Goal: Task Accomplishment & Management: Manage account settings

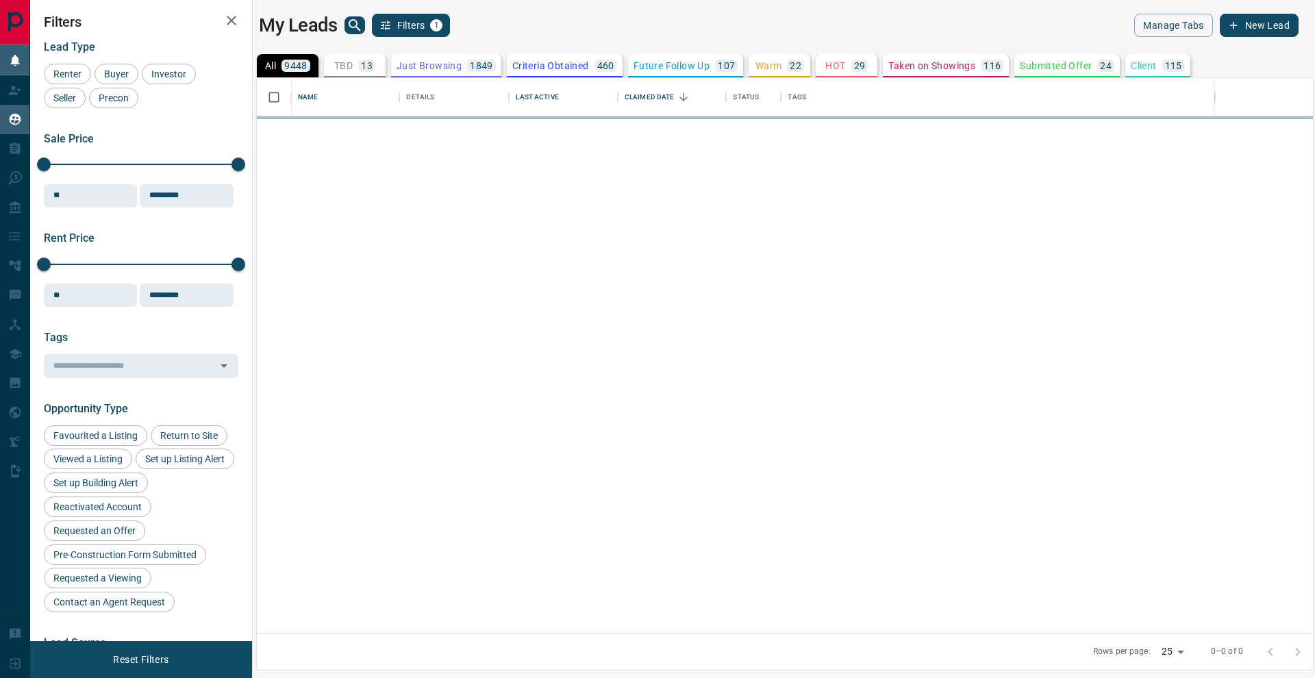
scroll to position [555, 1056]
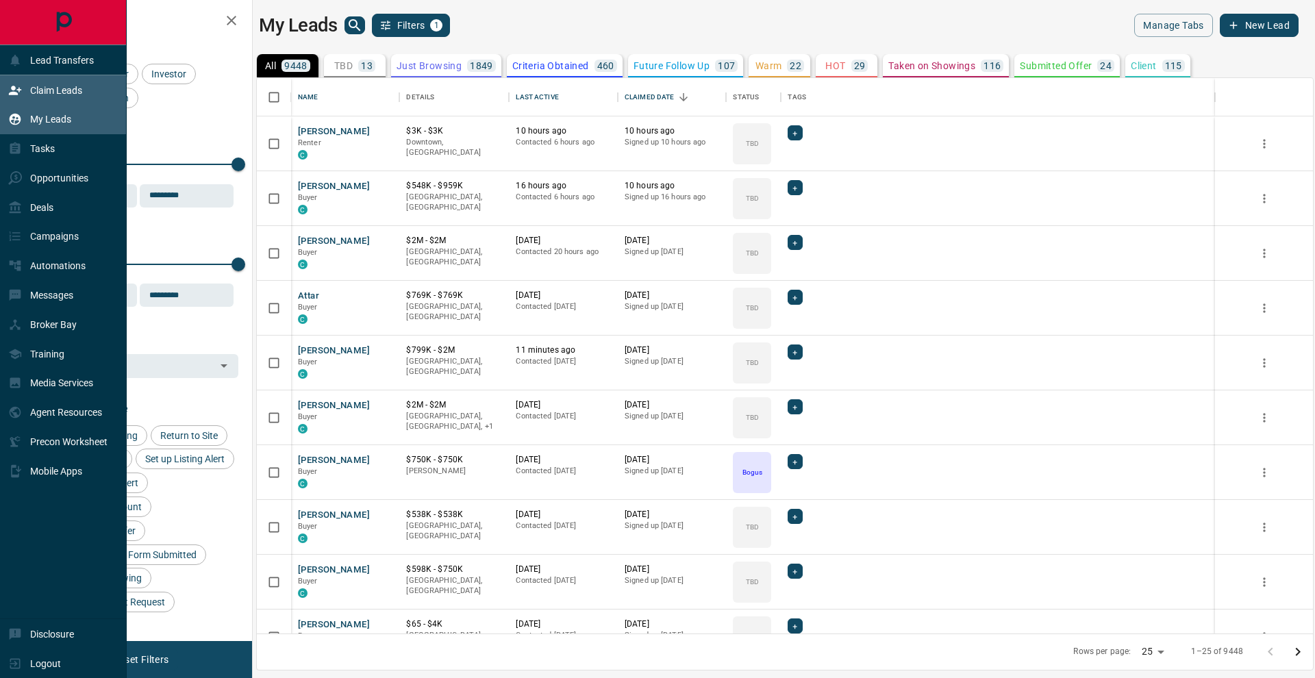
click at [25, 91] on div "Claim Leads" at bounding box center [45, 90] width 74 height 23
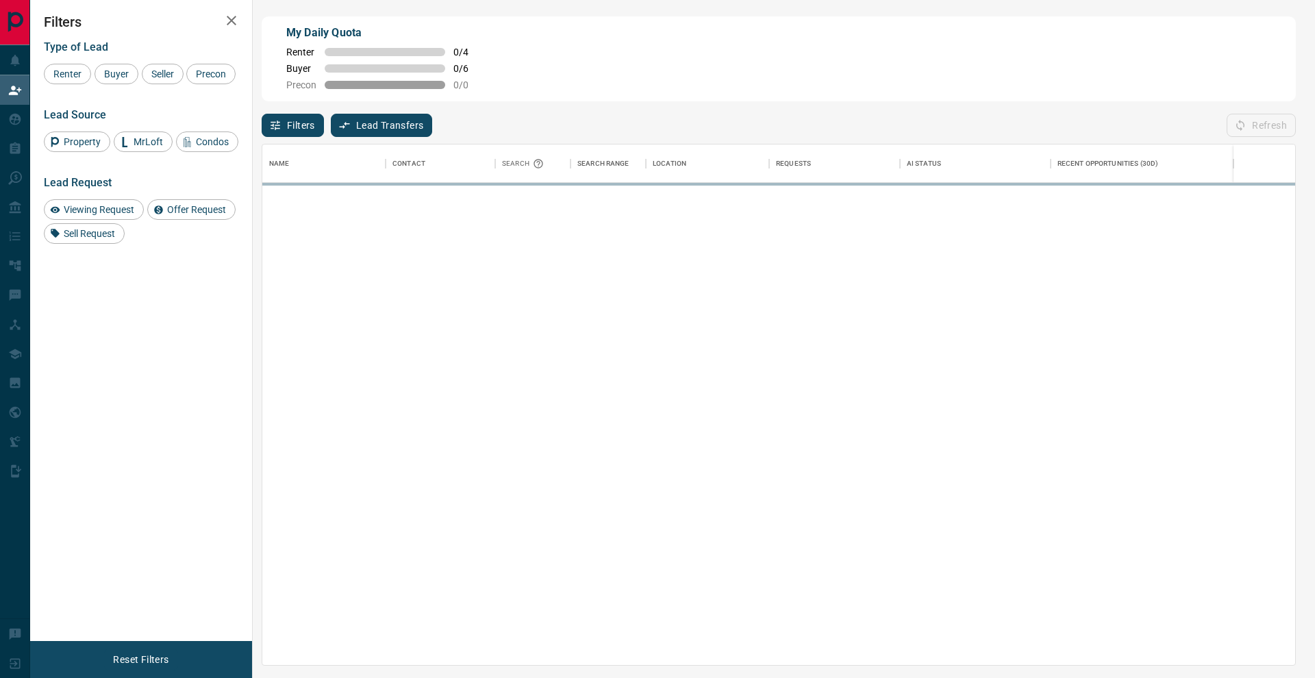
scroll to position [521, 1033]
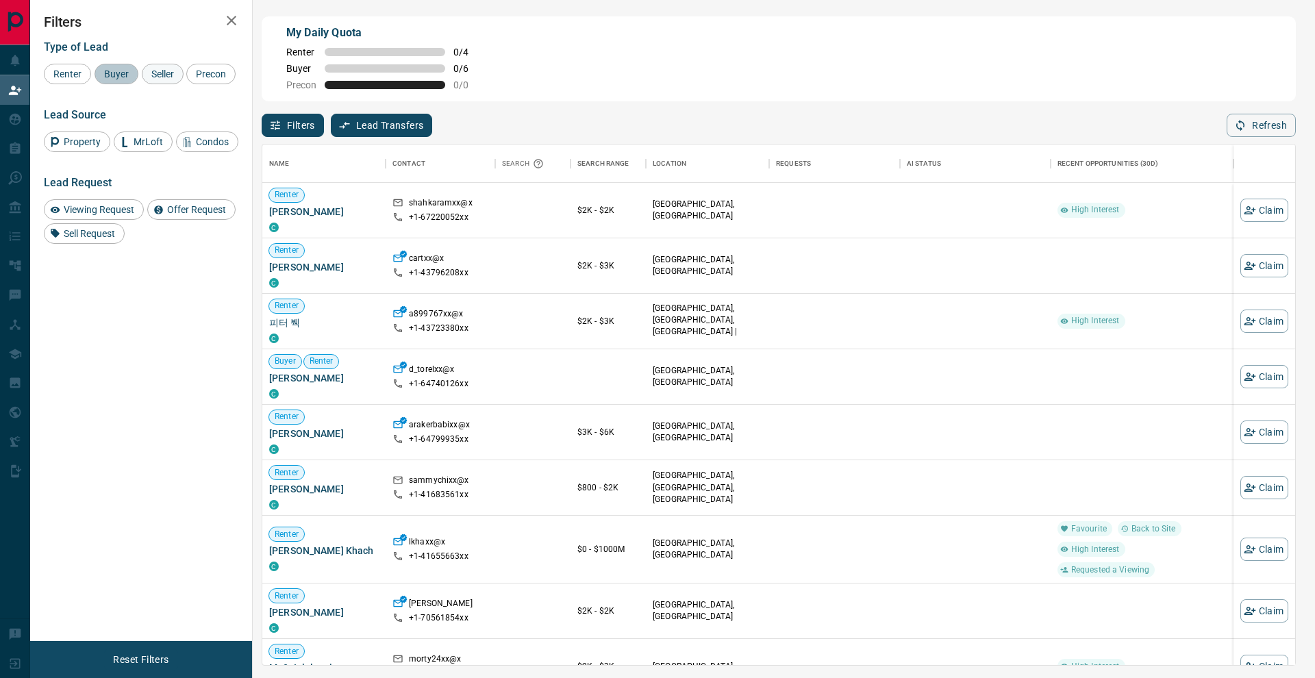
drag, startPoint x: 131, startPoint y: 79, endPoint x: 150, endPoint y: 79, distance: 19.2
click at [130, 79] on div "Buyer" at bounding box center [117, 74] width 44 height 21
click at [158, 79] on div "Seller" at bounding box center [163, 74] width 42 height 21
click at [191, 79] on span "Precon" at bounding box center [211, 73] width 40 height 11
click at [228, 30] on button "button" at bounding box center [231, 20] width 27 height 27
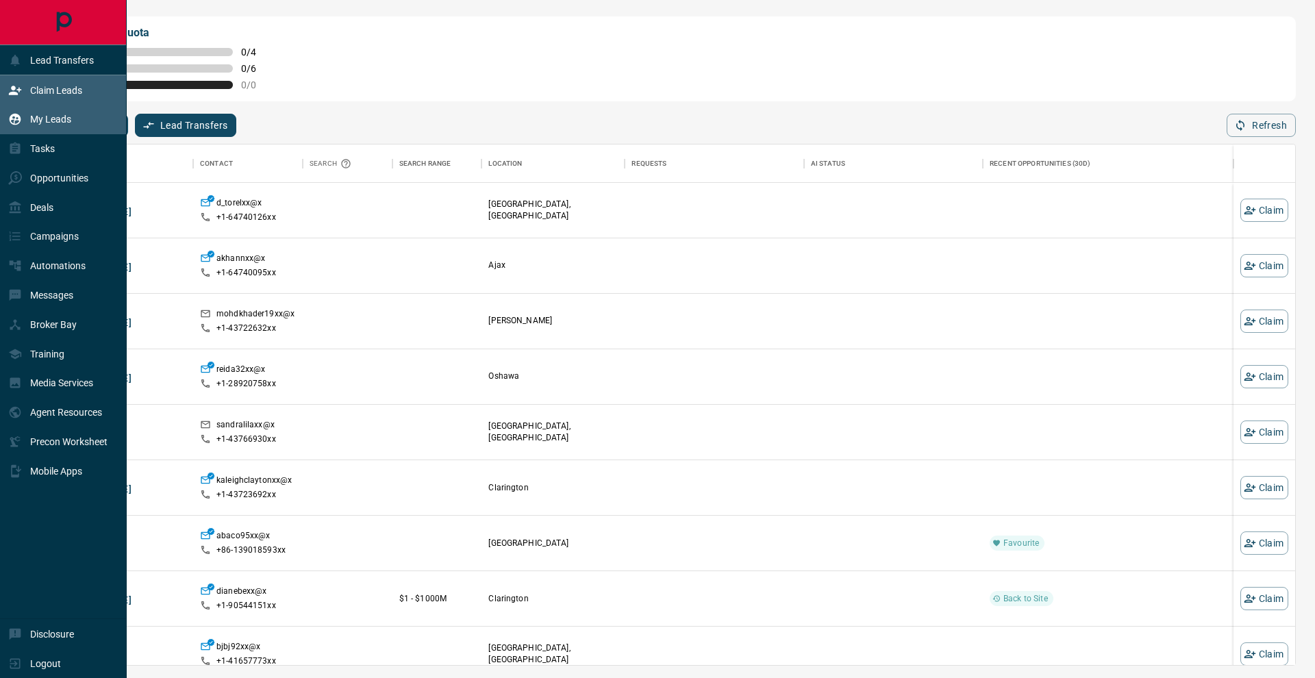
scroll to position [0, 0]
click at [21, 123] on icon at bounding box center [15, 119] width 14 height 14
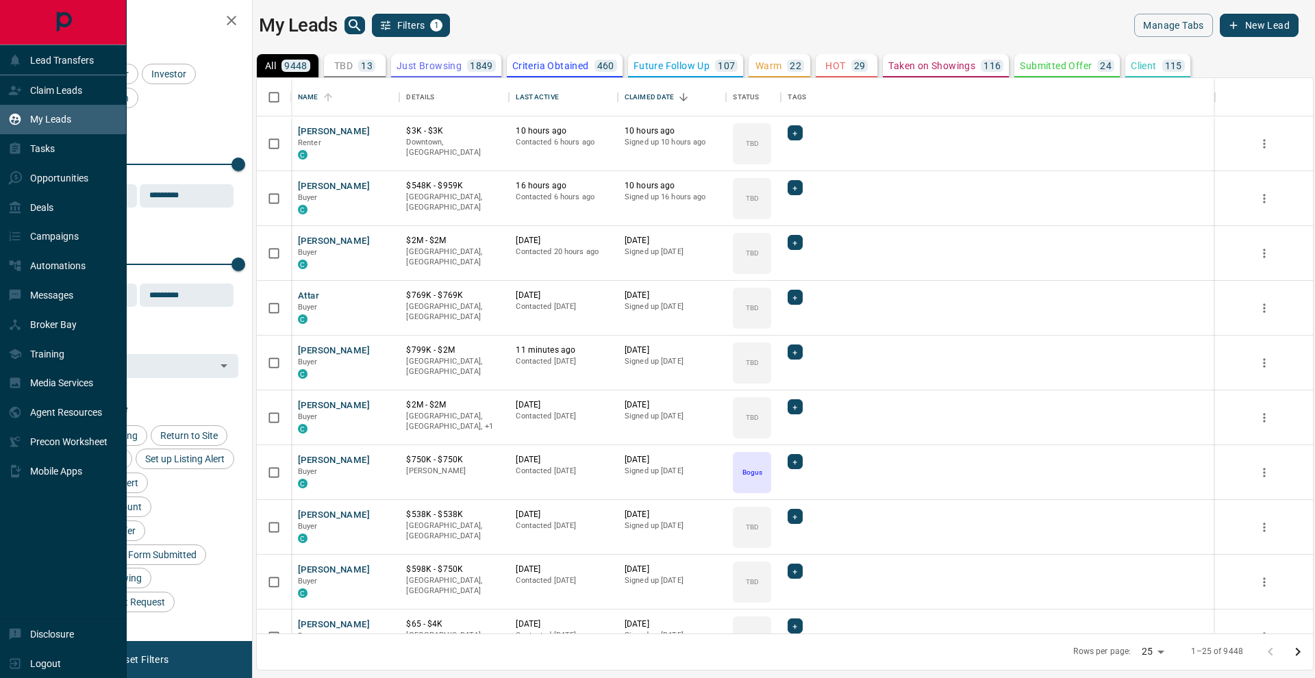
scroll to position [1, 1]
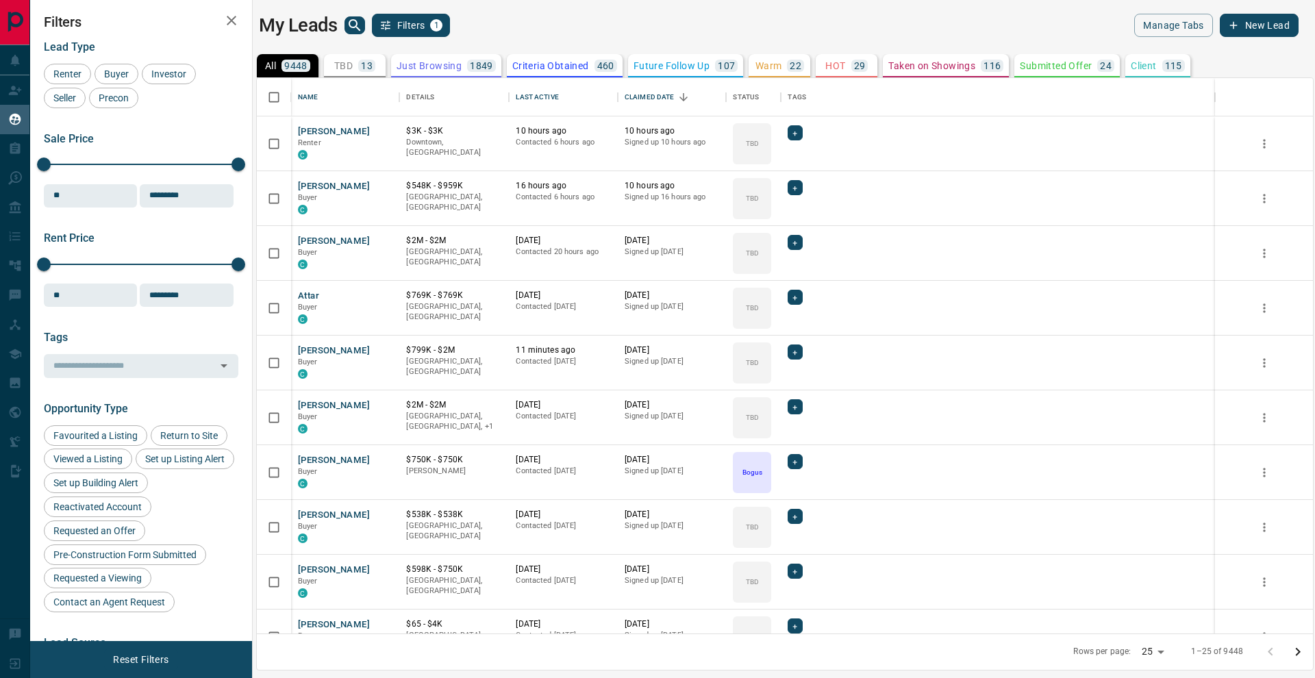
drag, startPoint x: 353, startPoint y: 75, endPoint x: 318, endPoint y: 68, distance: 35.6
click at [352, 75] on button "TBD 13" at bounding box center [355, 65] width 62 height 23
click at [229, 26] on icon "button" at bounding box center [231, 20] width 16 height 16
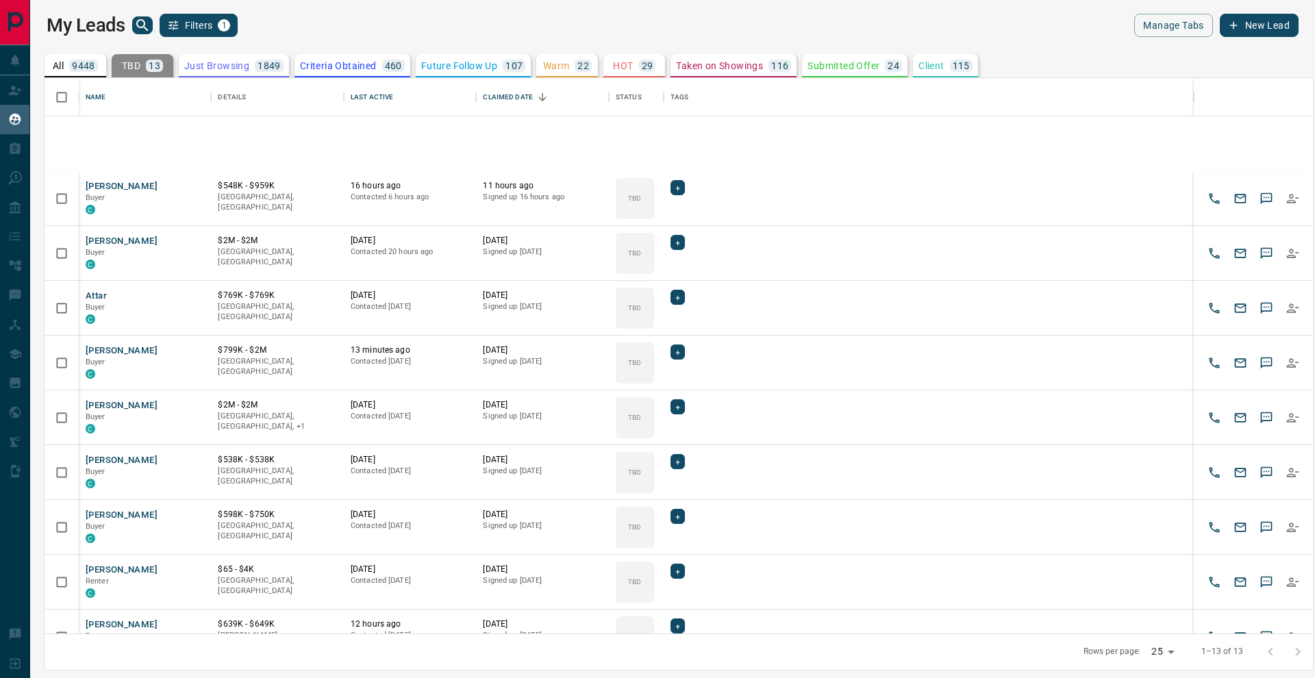
scroll to position [0, 0]
click at [66, 68] on div "All 9448" at bounding box center [75, 66] width 45 height 12
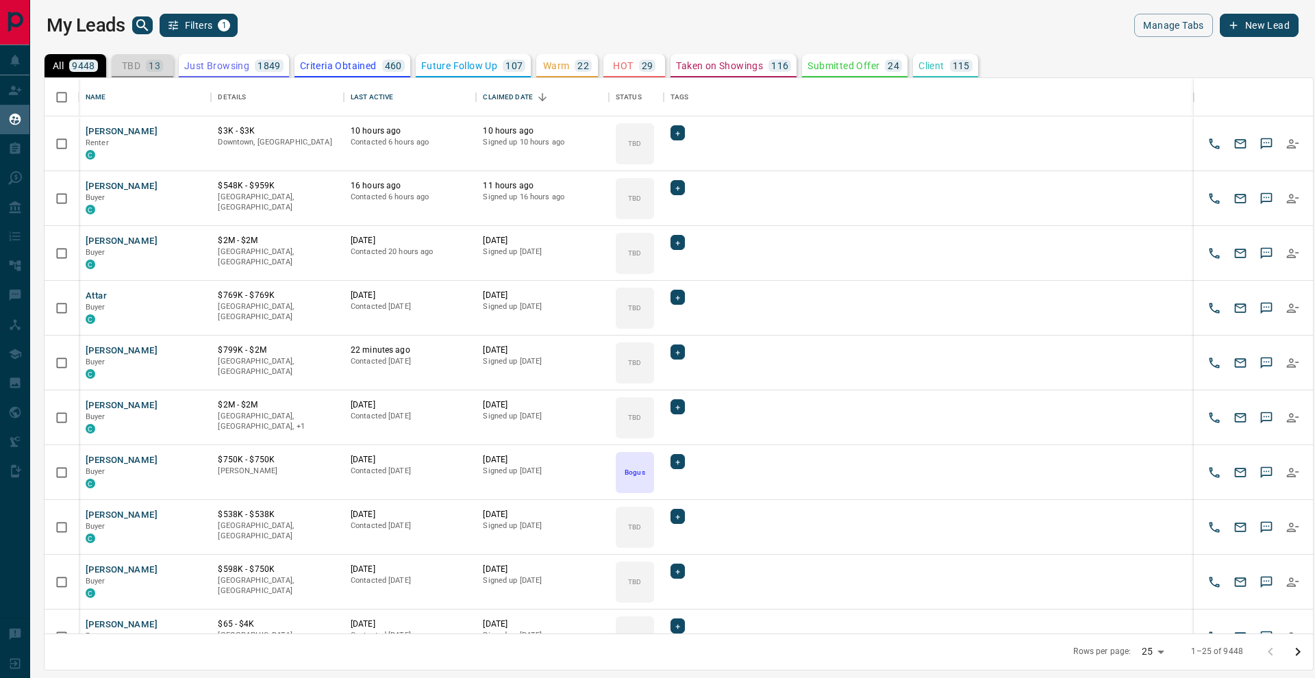
click at [139, 68] on p "TBD" at bounding box center [131, 66] width 18 height 10
click at [90, 68] on p "9448" at bounding box center [83, 66] width 23 height 10
click at [220, 66] on p "Just Browsing" at bounding box center [216, 66] width 65 height 10
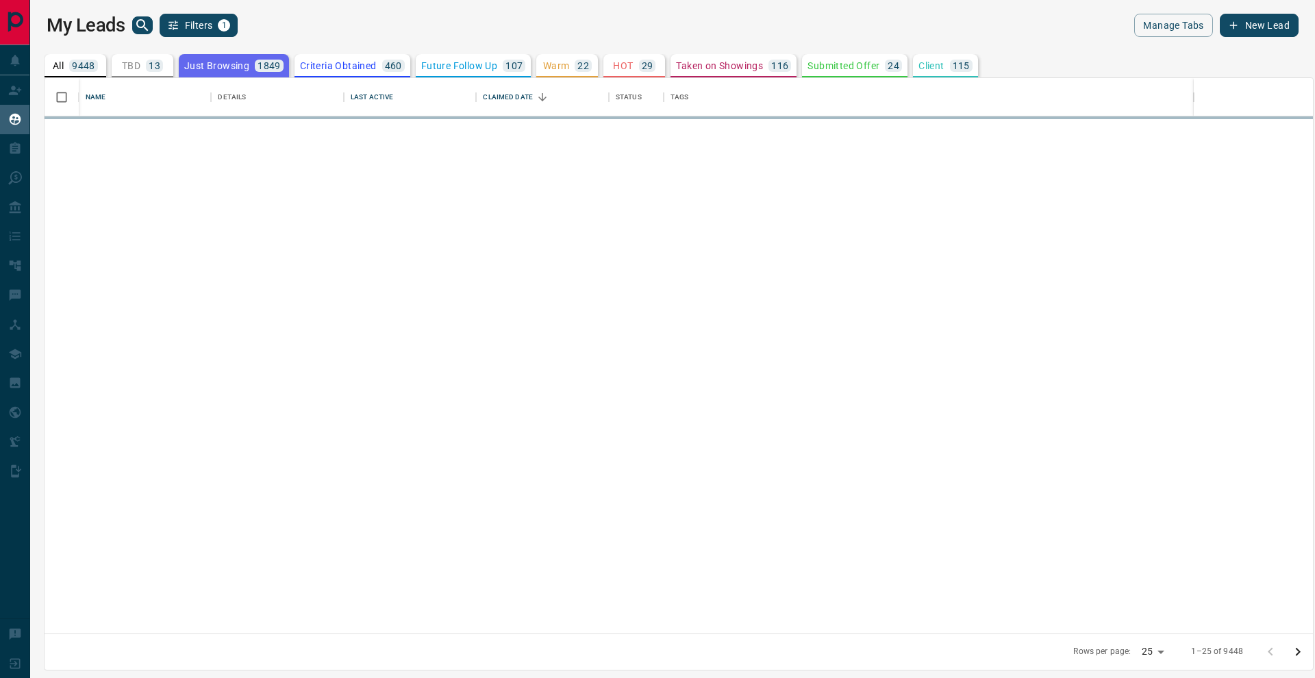
click at [314, 66] on p "Criteria Obtained" at bounding box center [338, 66] width 77 height 10
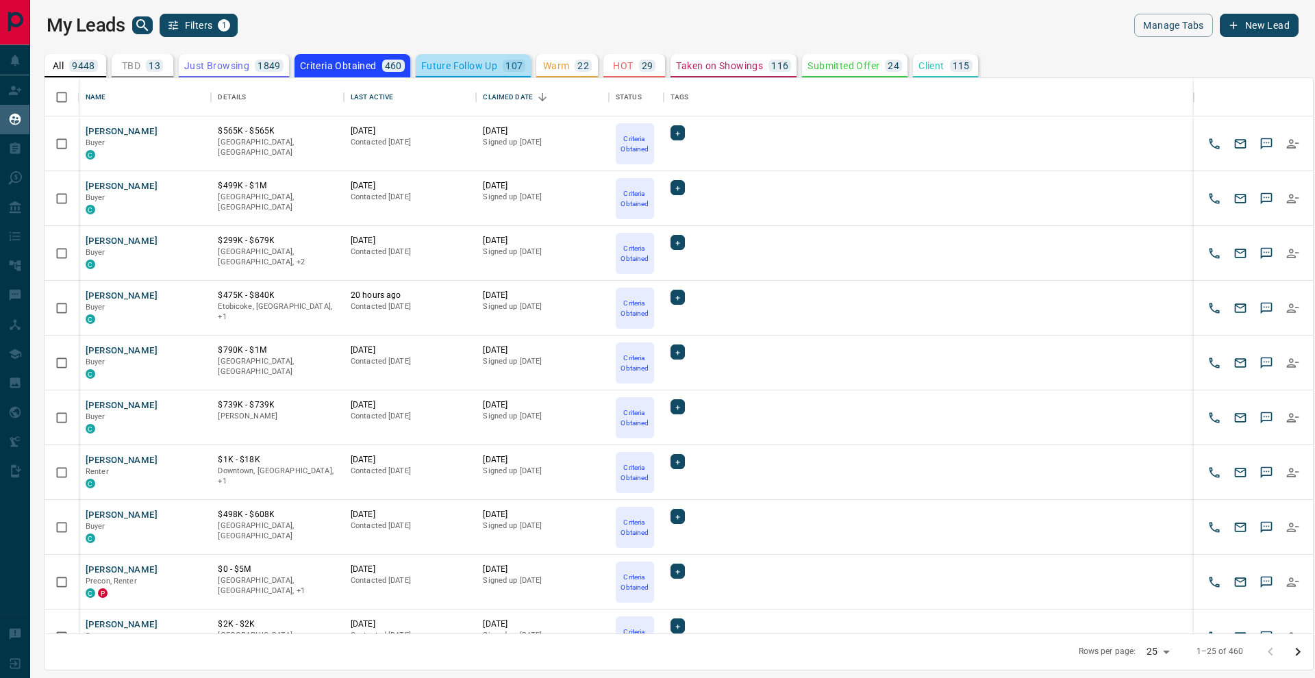
click at [491, 59] on button "Future Follow Up 107" at bounding box center [474, 65] width 116 height 23
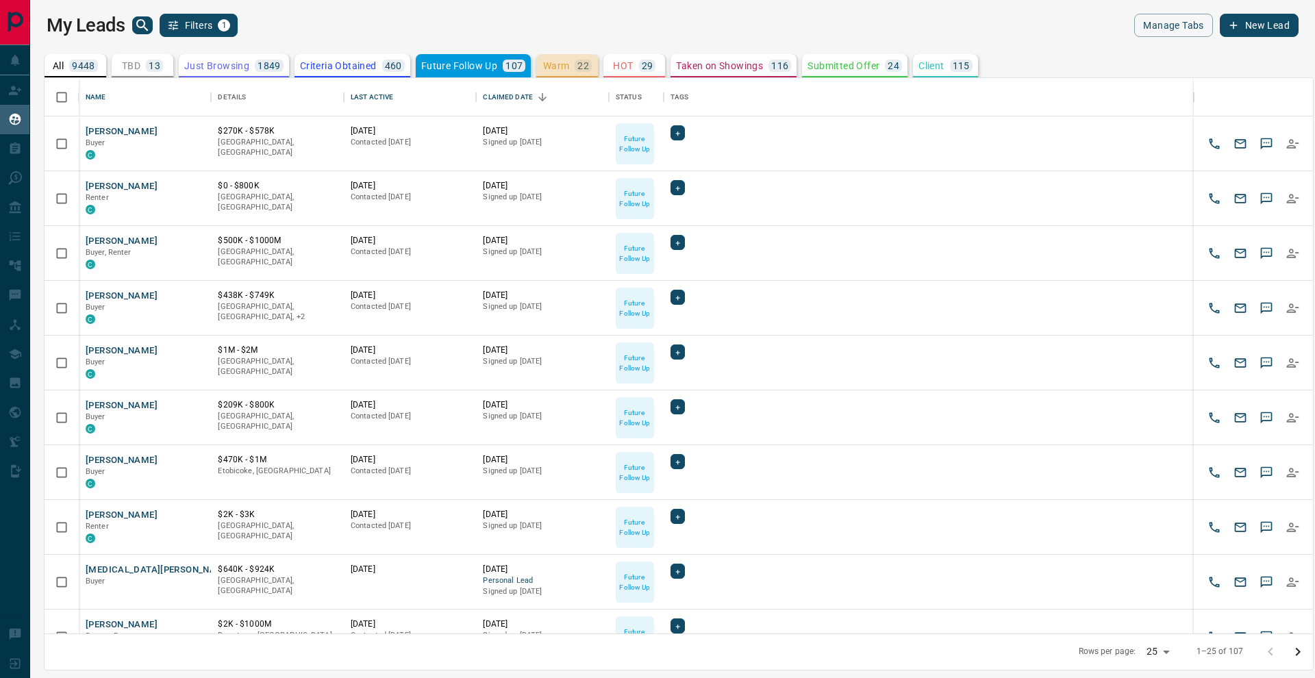
click at [562, 63] on p "Warm" at bounding box center [556, 66] width 27 height 10
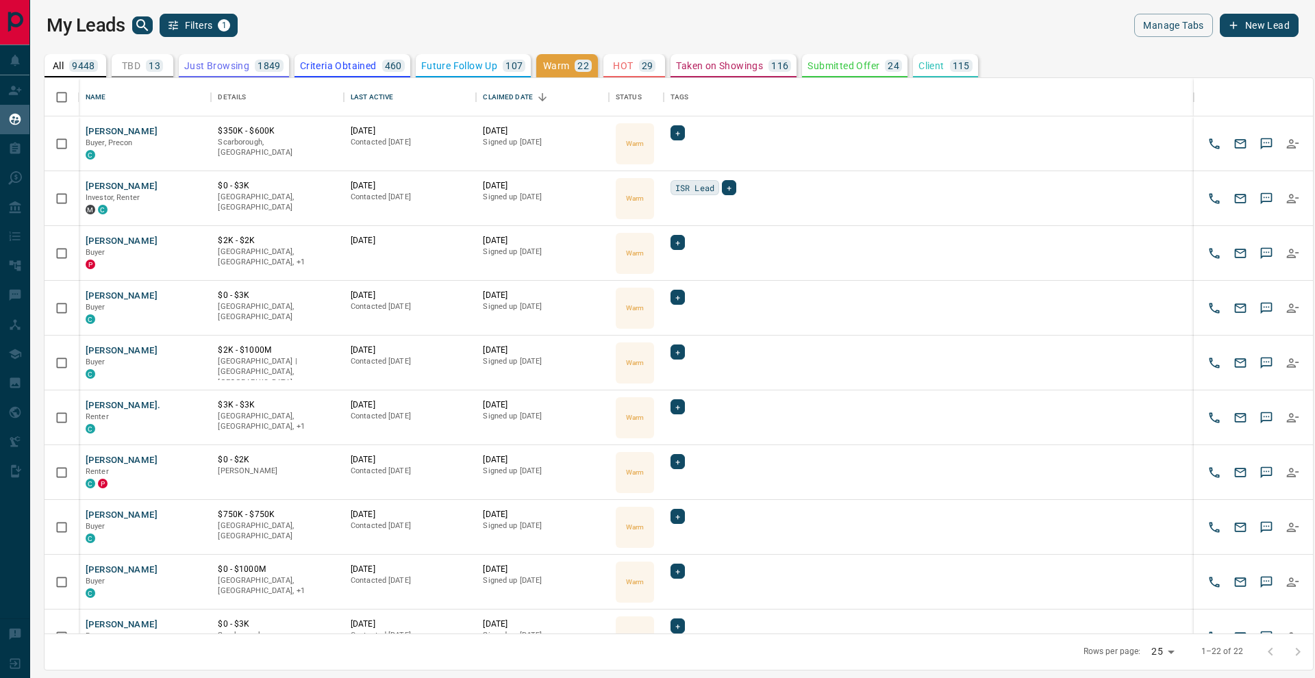
click at [957, 66] on p "115" at bounding box center [961, 66] width 17 height 10
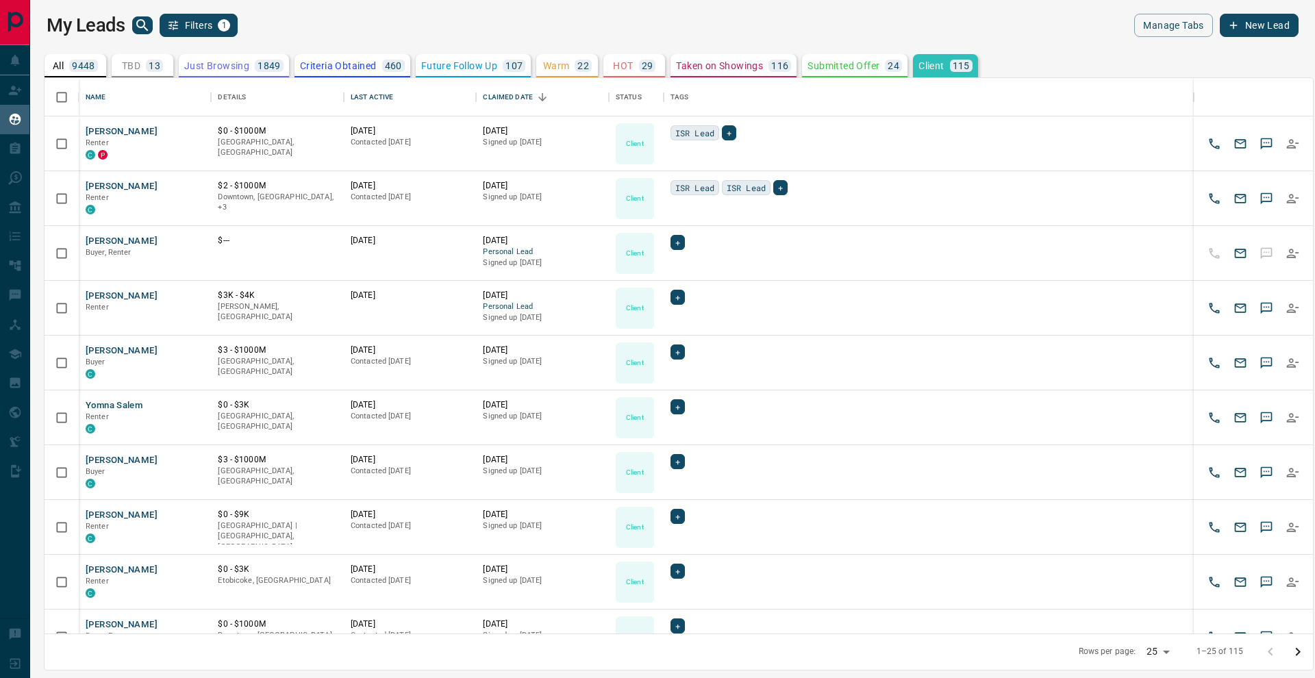
click at [715, 67] on p "Taken on Showings" at bounding box center [719, 66] width 87 height 10
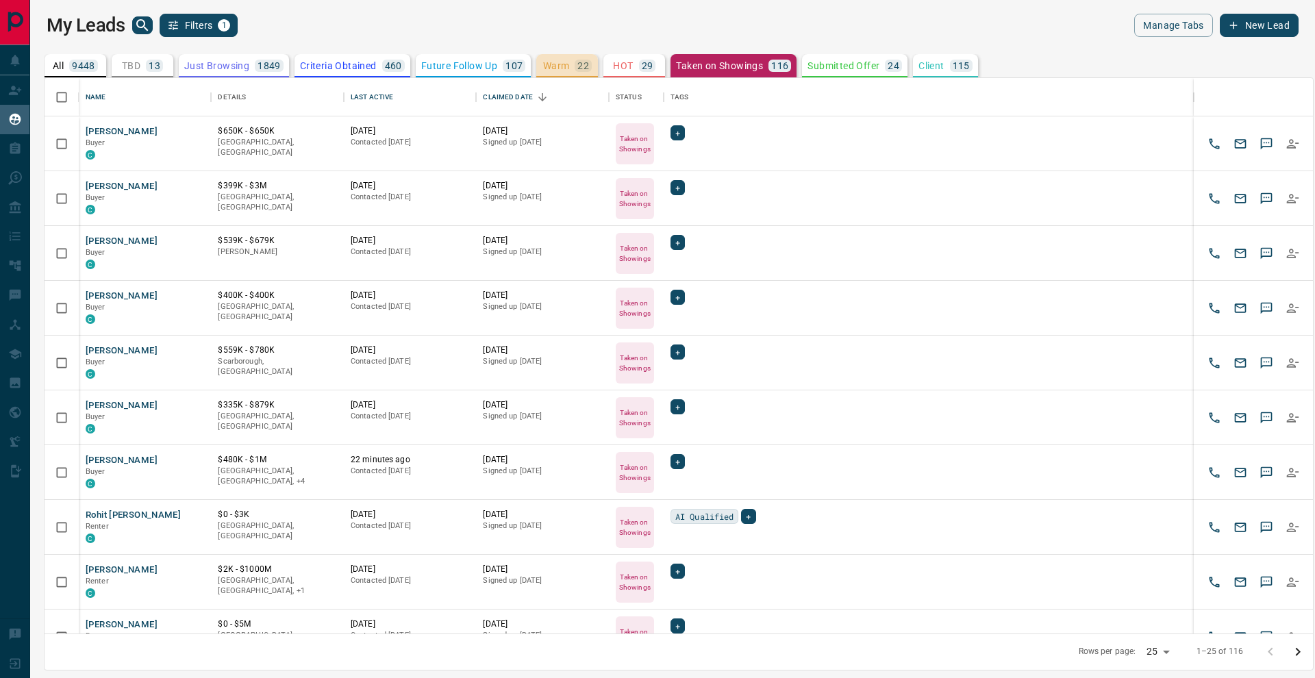
click at [579, 67] on p "22" at bounding box center [583, 66] width 12 height 10
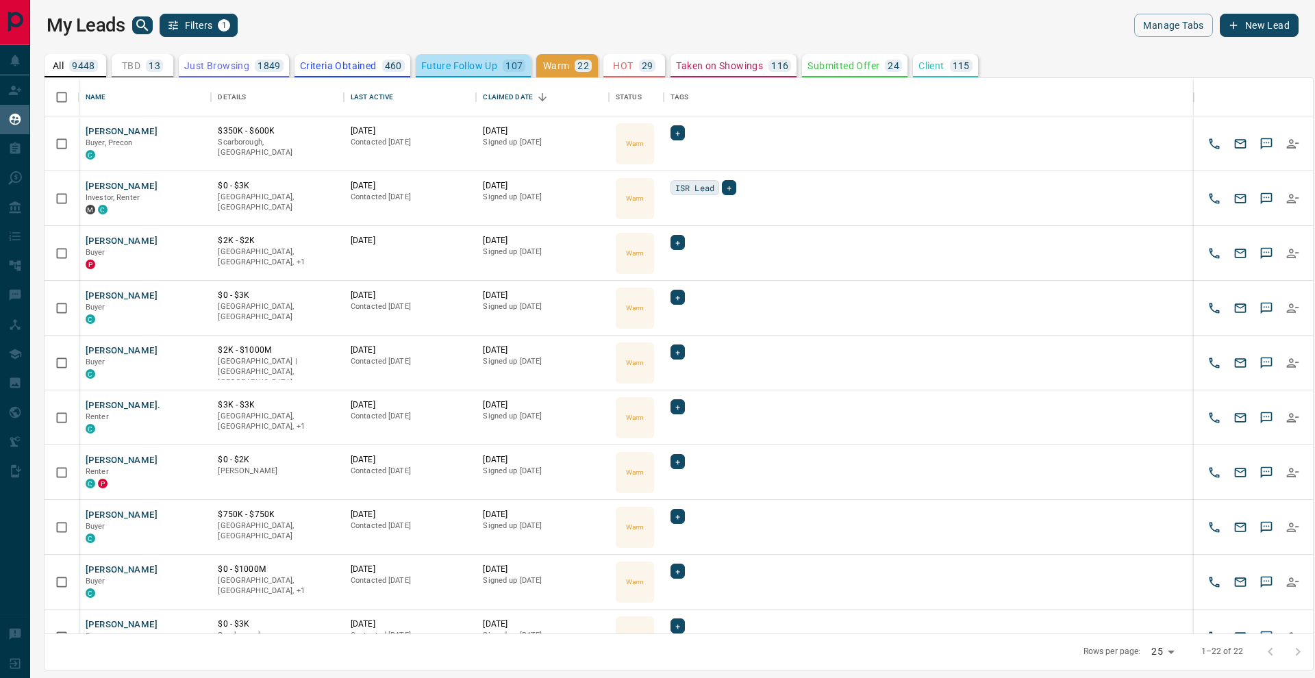
click at [488, 62] on p "Future Follow Up" at bounding box center [459, 66] width 76 height 10
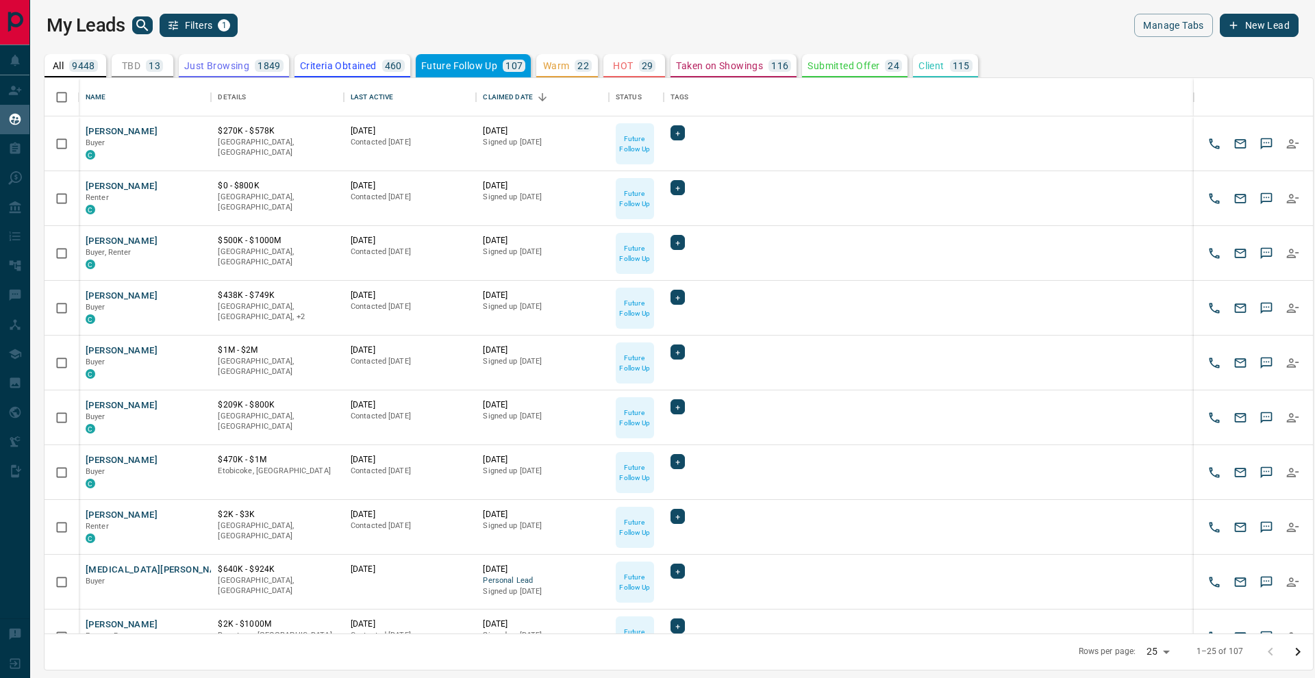
click at [364, 61] on p "Criteria Obtained" at bounding box center [338, 66] width 77 height 10
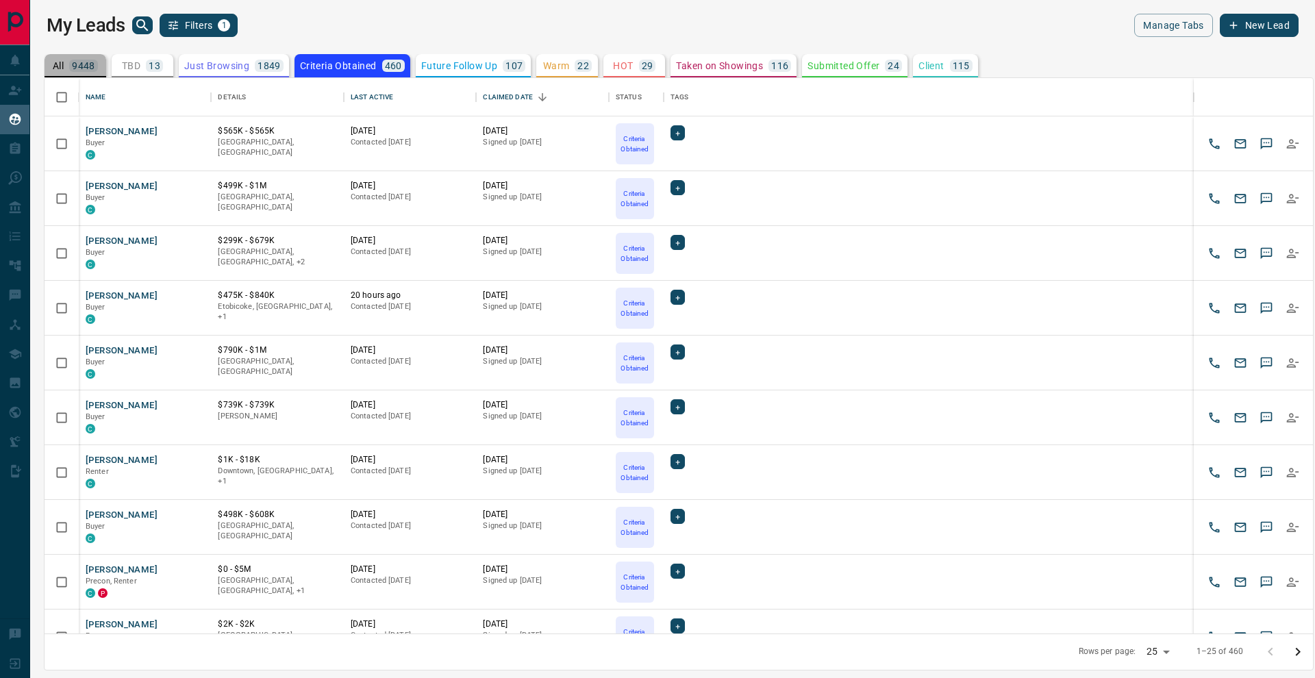
click at [92, 67] on p "9448" at bounding box center [83, 66] width 23 height 10
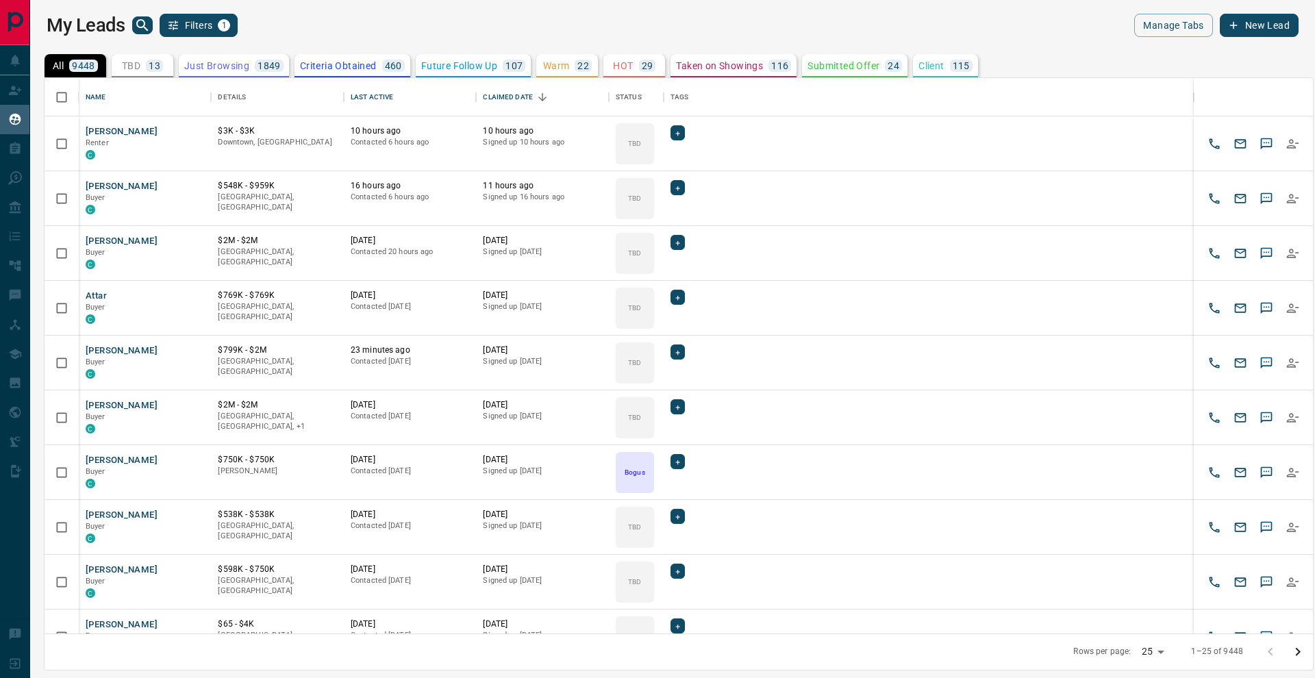
click at [145, 65] on div "TBD 13" at bounding box center [142, 66] width 41 height 12
click at [99, 64] on button "All 9448" at bounding box center [76, 65] width 62 height 23
click at [207, 64] on p "Just Browsing" at bounding box center [216, 66] width 65 height 10
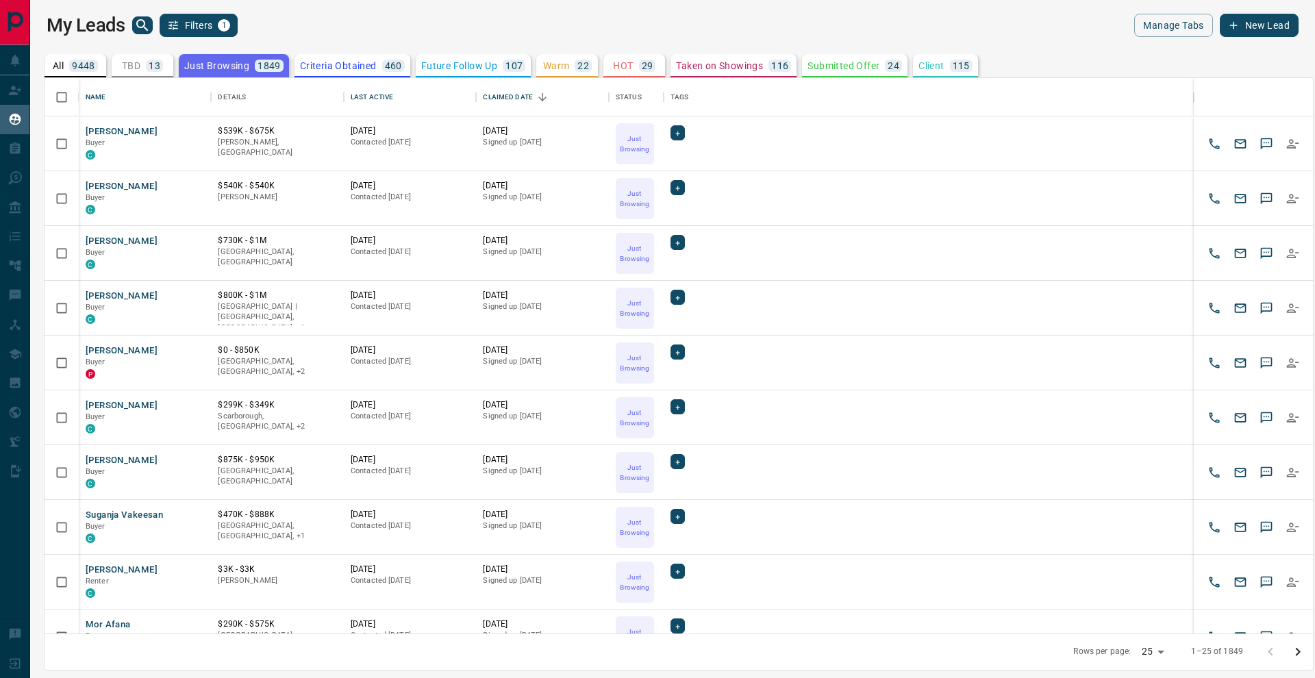
click at [122, 64] on p "TBD" at bounding box center [131, 66] width 18 height 10
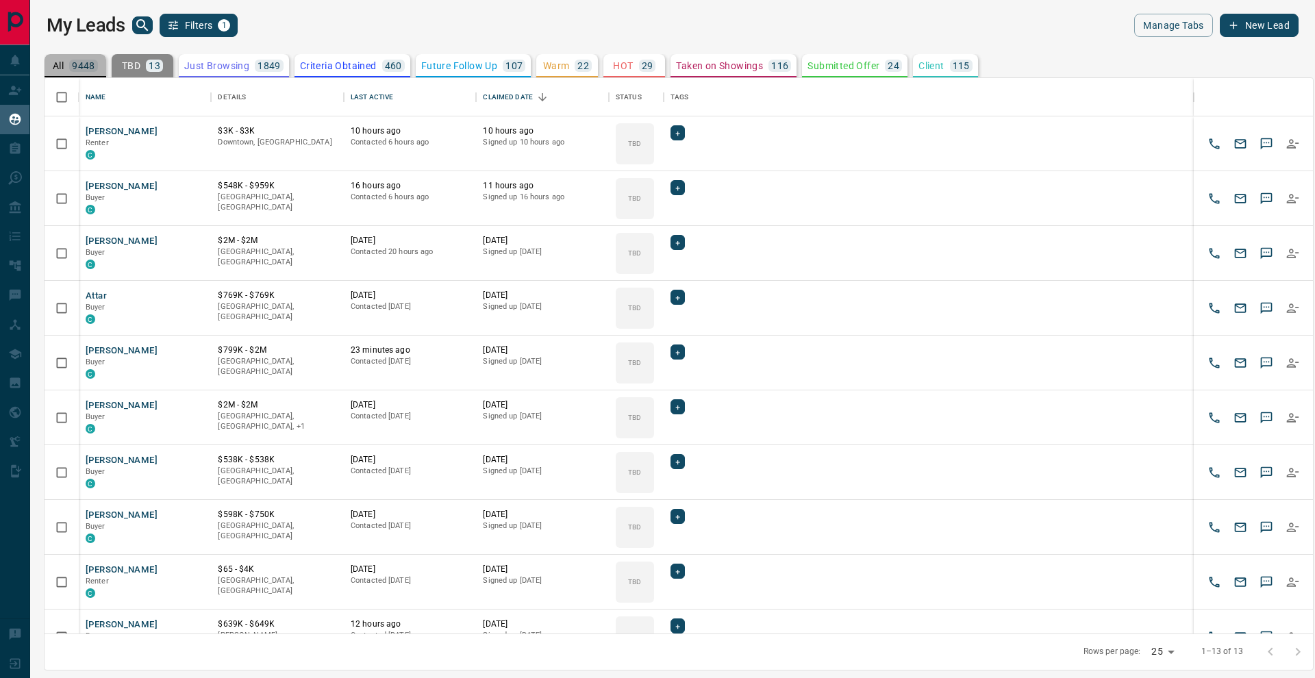
click at [80, 62] on p "9448" at bounding box center [83, 66] width 23 height 10
click at [150, 27] on icon "search button" at bounding box center [142, 25] width 16 height 16
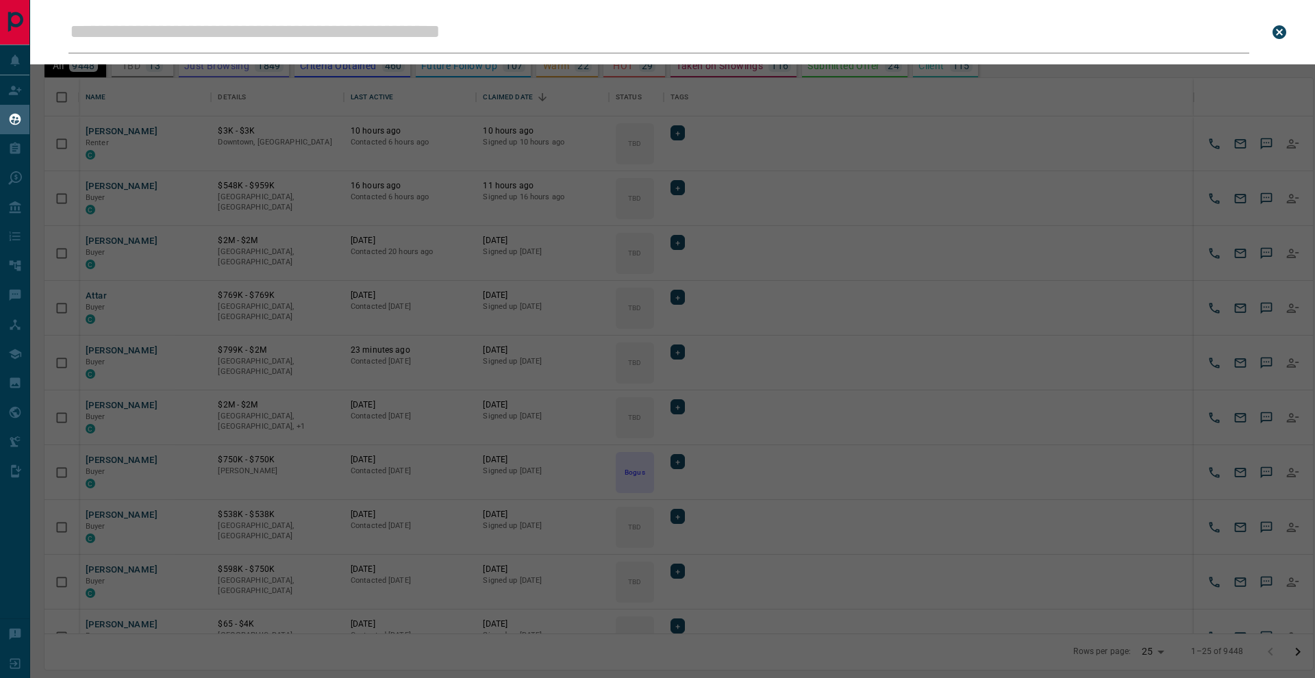
click at [749, 193] on div "Leads Search Bar Search for a lead by name, email, phone, or id" at bounding box center [687, 339] width 1315 height 678
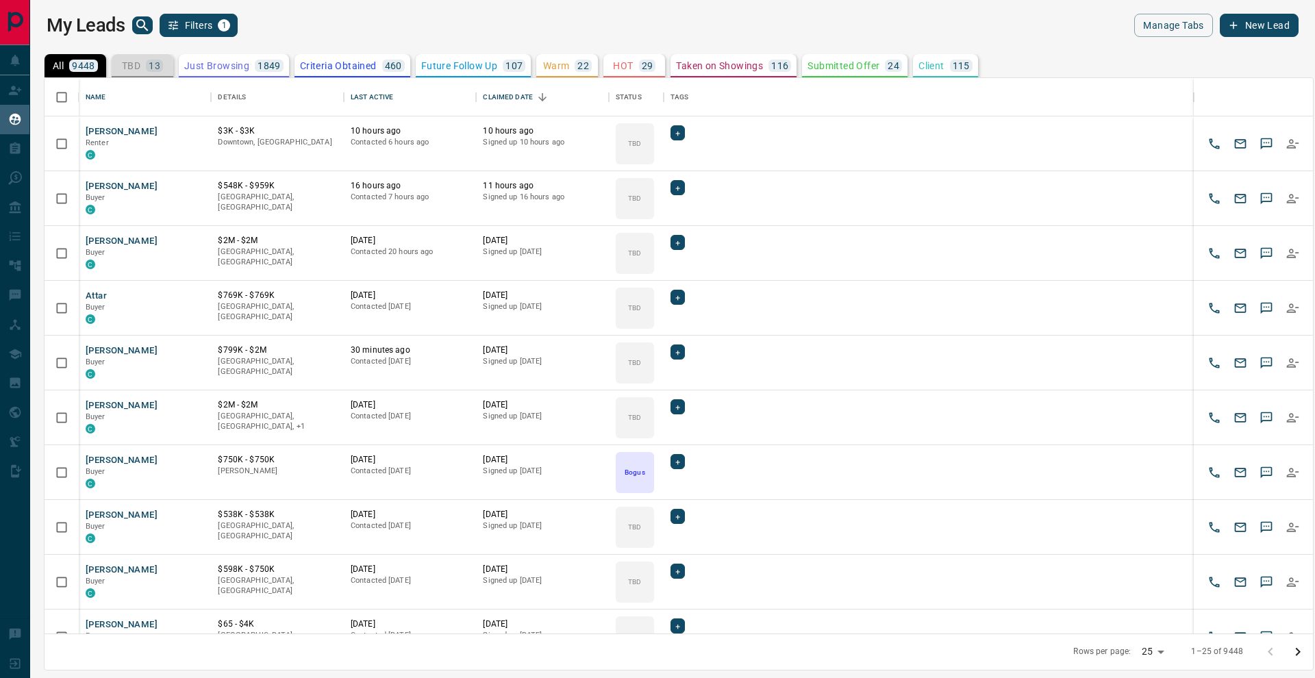
click at [148, 69] on div "13" at bounding box center [154, 66] width 17 height 12
click at [150, 25] on icon "search button" at bounding box center [142, 25] width 16 height 16
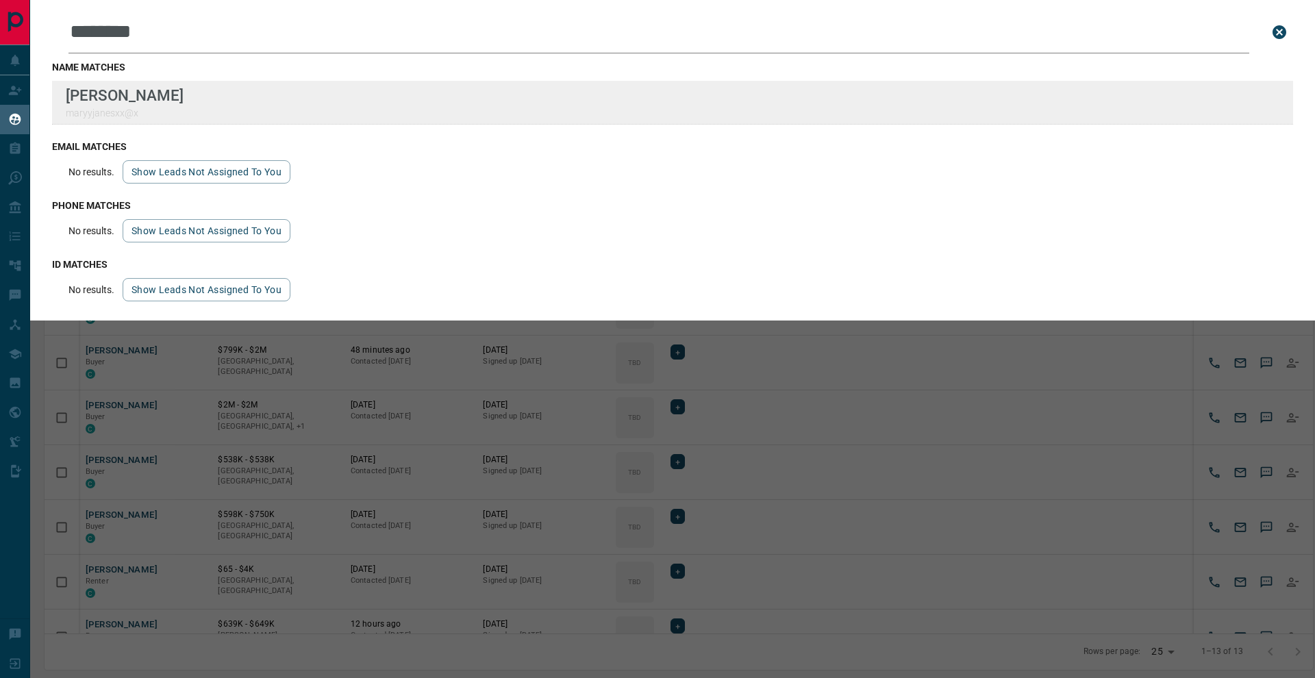
type input "********"
